Goal: Transaction & Acquisition: Purchase product/service

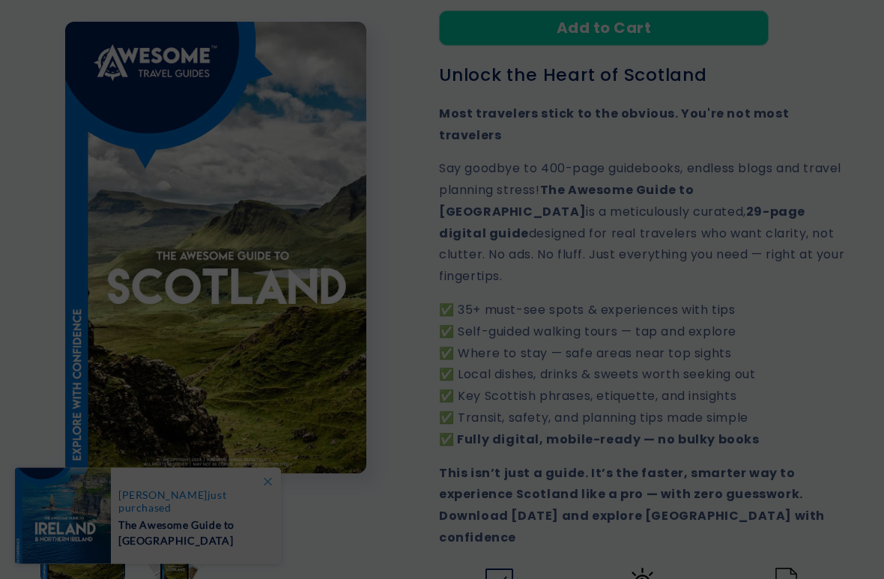
scroll to position [466, 0]
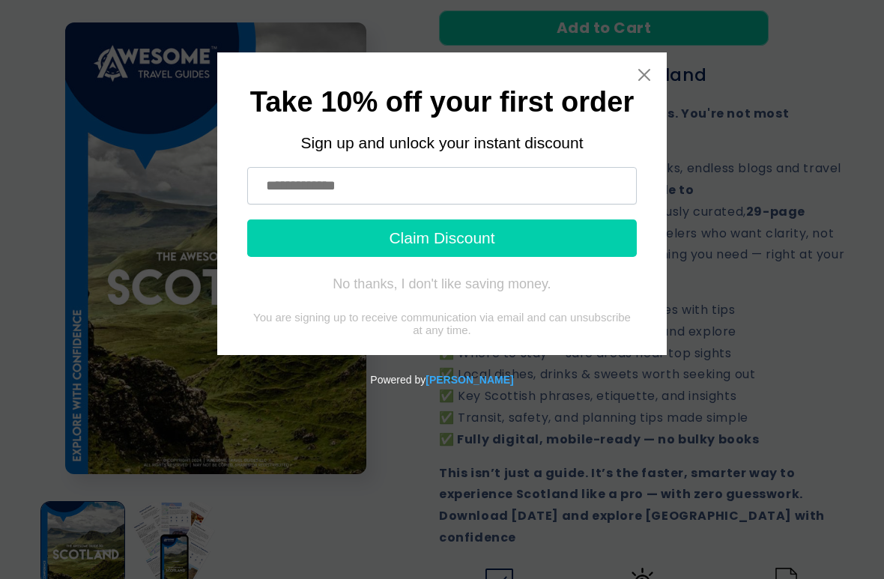
click at [647, 79] on icon "Close widget" at bounding box center [644, 75] width 12 height 12
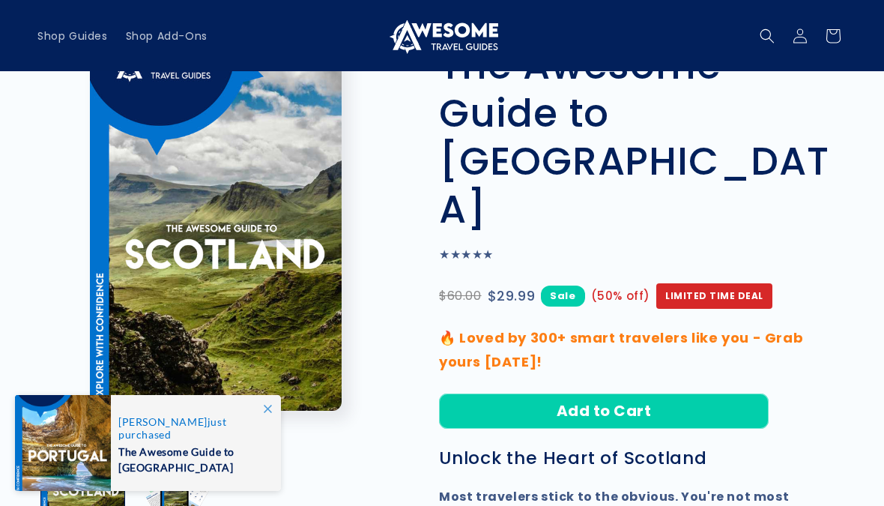
scroll to position [71, 0]
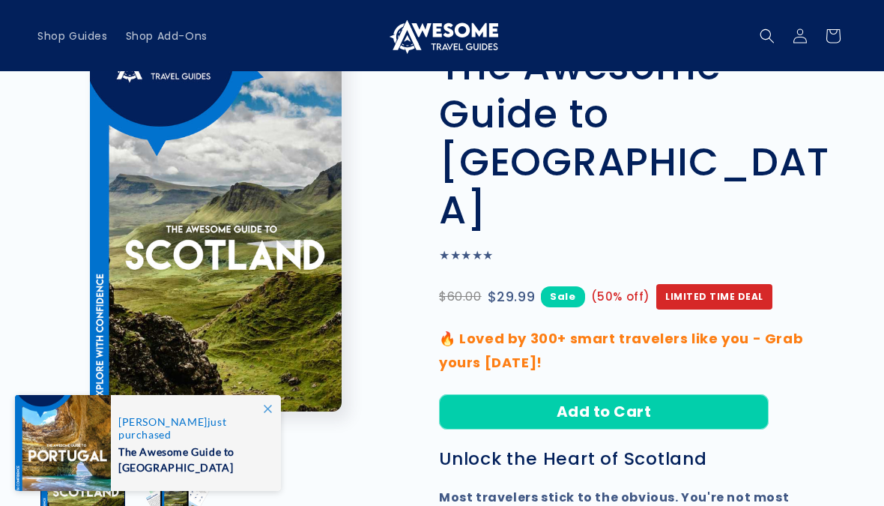
click at [587, 394] on button "Add to Cart" at bounding box center [604, 411] width 330 height 35
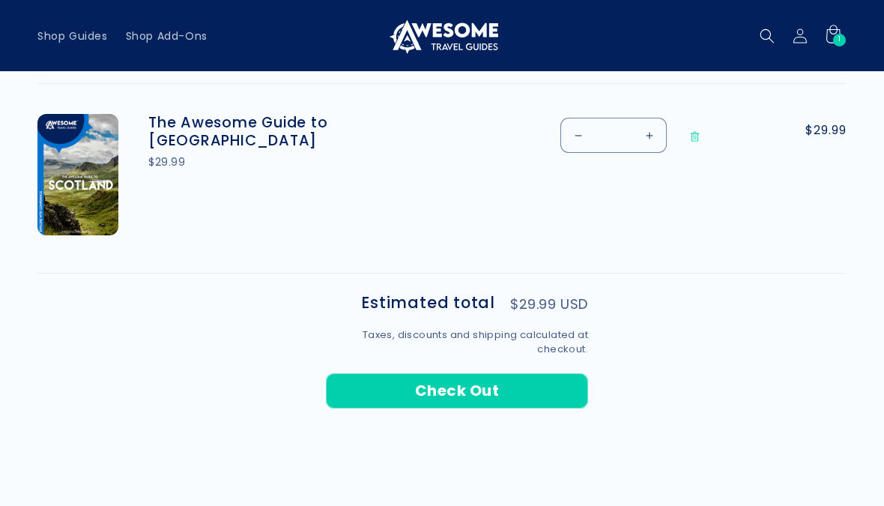
scroll to position [503, 0]
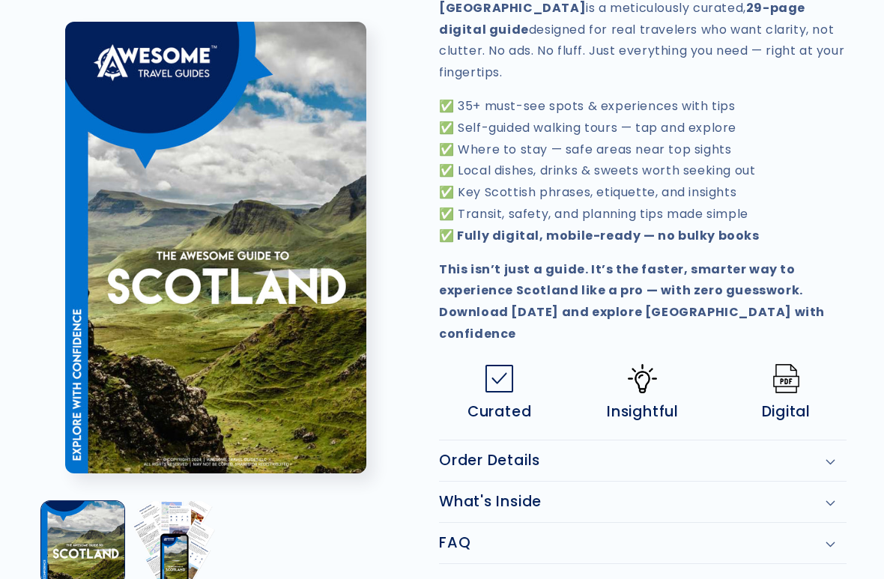
scroll to position [670, 0]
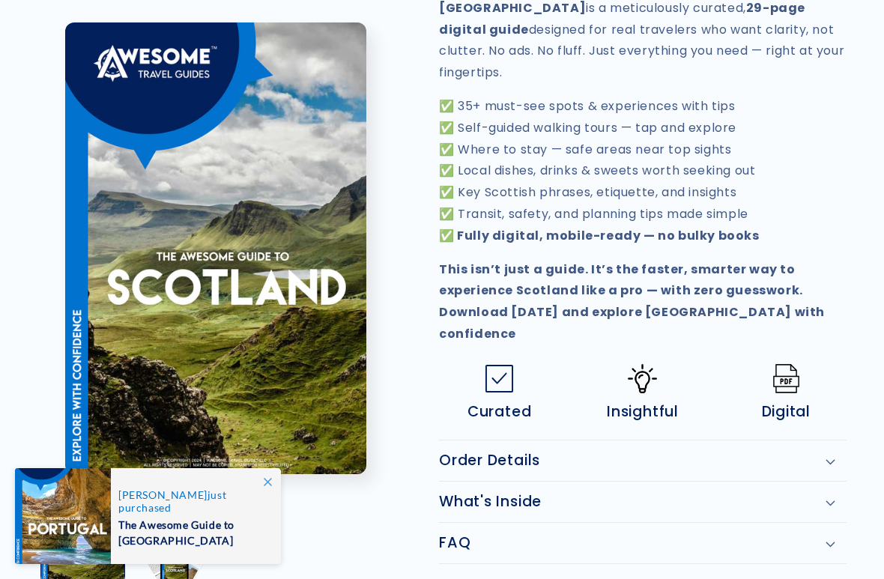
click at [832, 500] on icon at bounding box center [830, 502] width 9 height 4
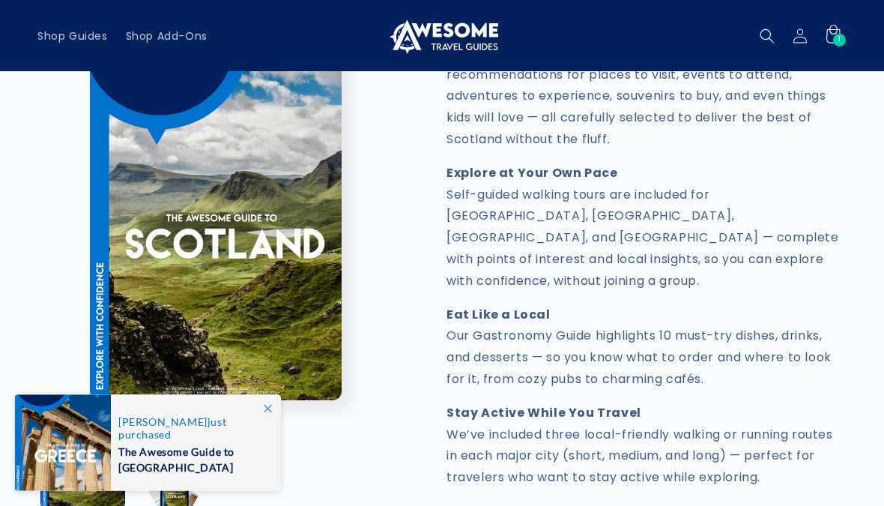
scroll to position [1521, 0]
click at [832, 32] on icon at bounding box center [833, 35] width 33 height 33
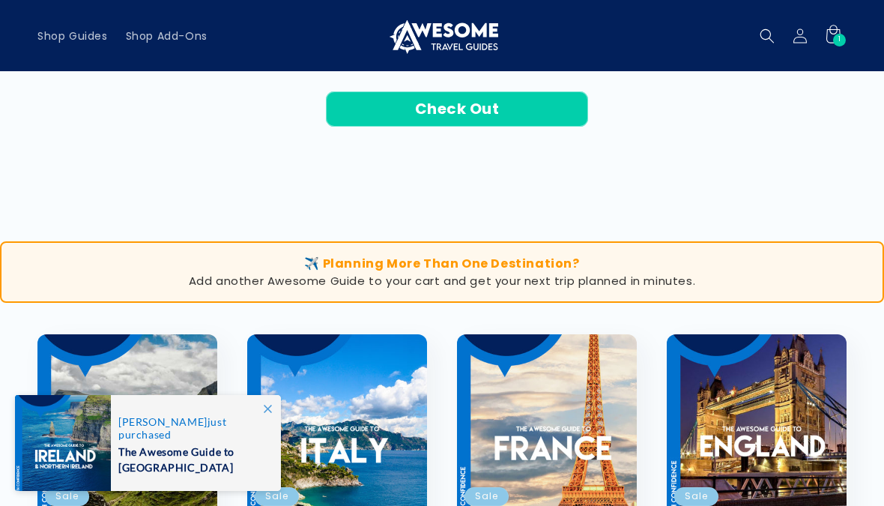
scroll to position [784, 0]
